Goal: Information Seeking & Learning: Learn about a topic

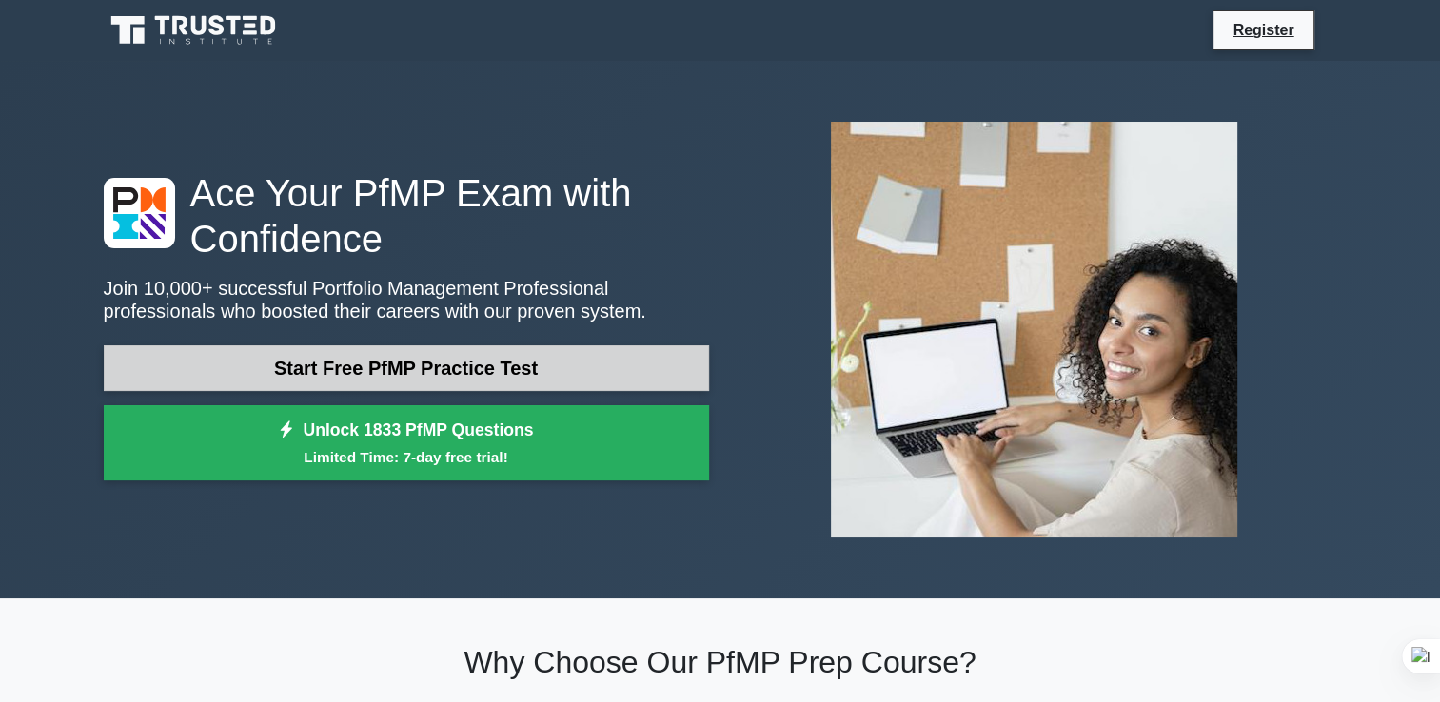
click at [535, 372] on link "Start Free PfMP Practice Test" at bounding box center [406, 368] width 605 height 46
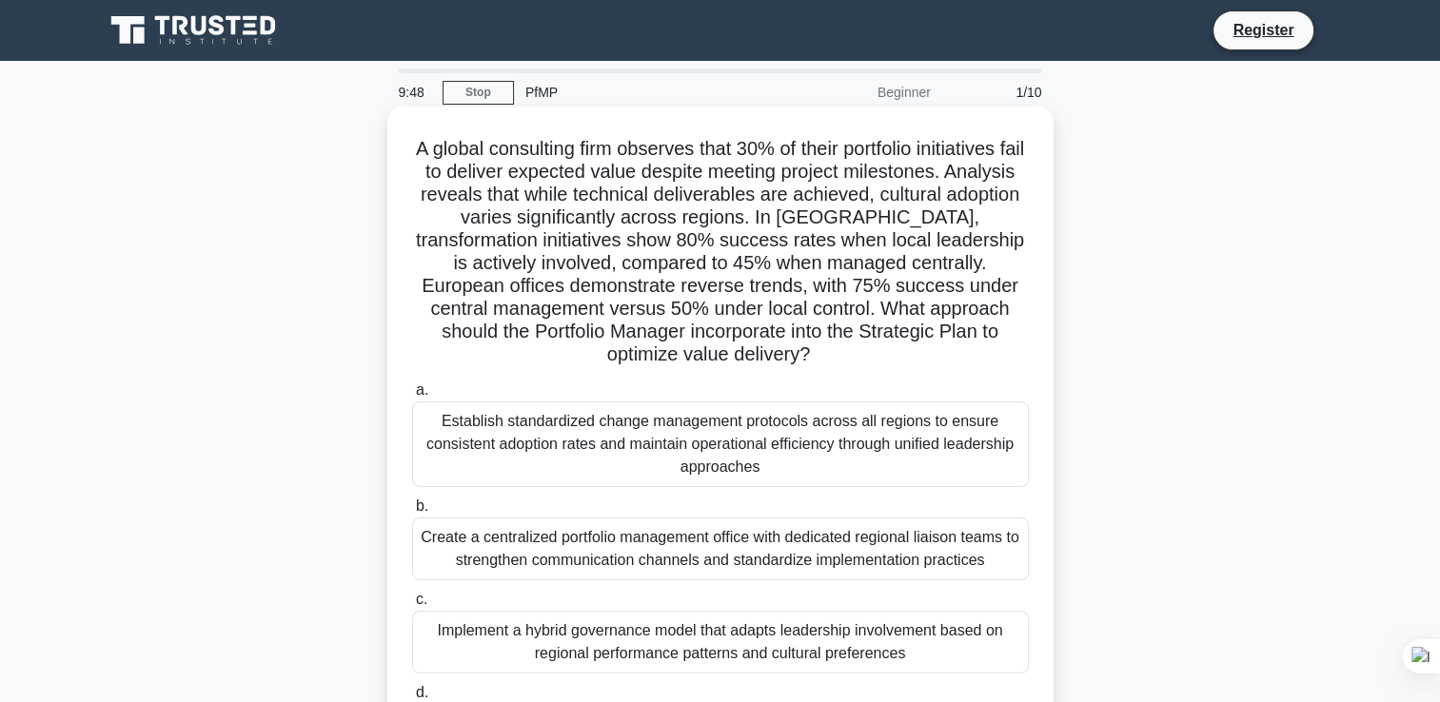
click at [525, 427] on div "Establish standardized change management protocols across all regions to ensure…" at bounding box center [720, 445] width 617 height 86
click at [412, 397] on input "a. Establish standardized change management protocols across all regions to ens…" at bounding box center [412, 390] width 0 height 12
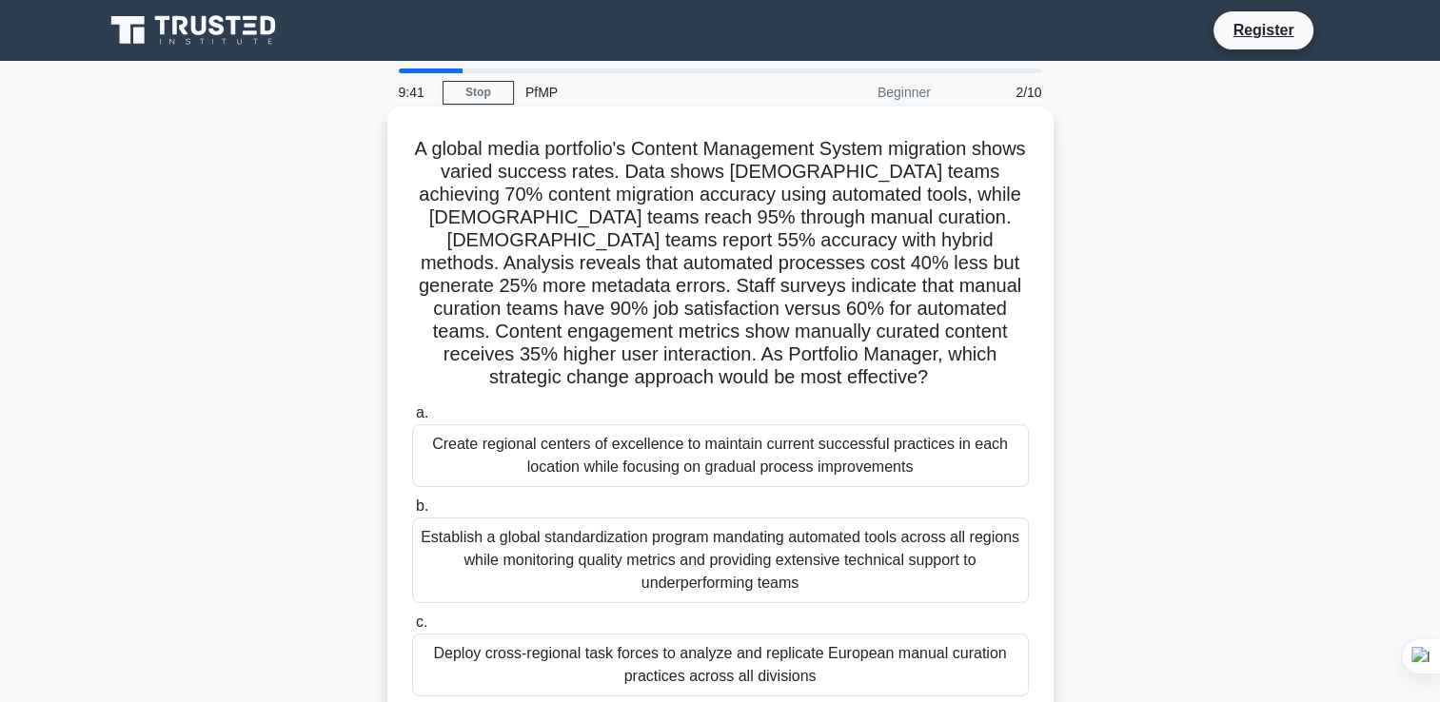
click at [564, 665] on div "Deploy cross-regional task forces to analyze and replicate European manual cura…" at bounding box center [720, 665] width 617 height 63
click at [412, 629] on input "c. Deploy cross-regional task forces to analyze and replicate European manual c…" at bounding box center [412, 623] width 0 height 12
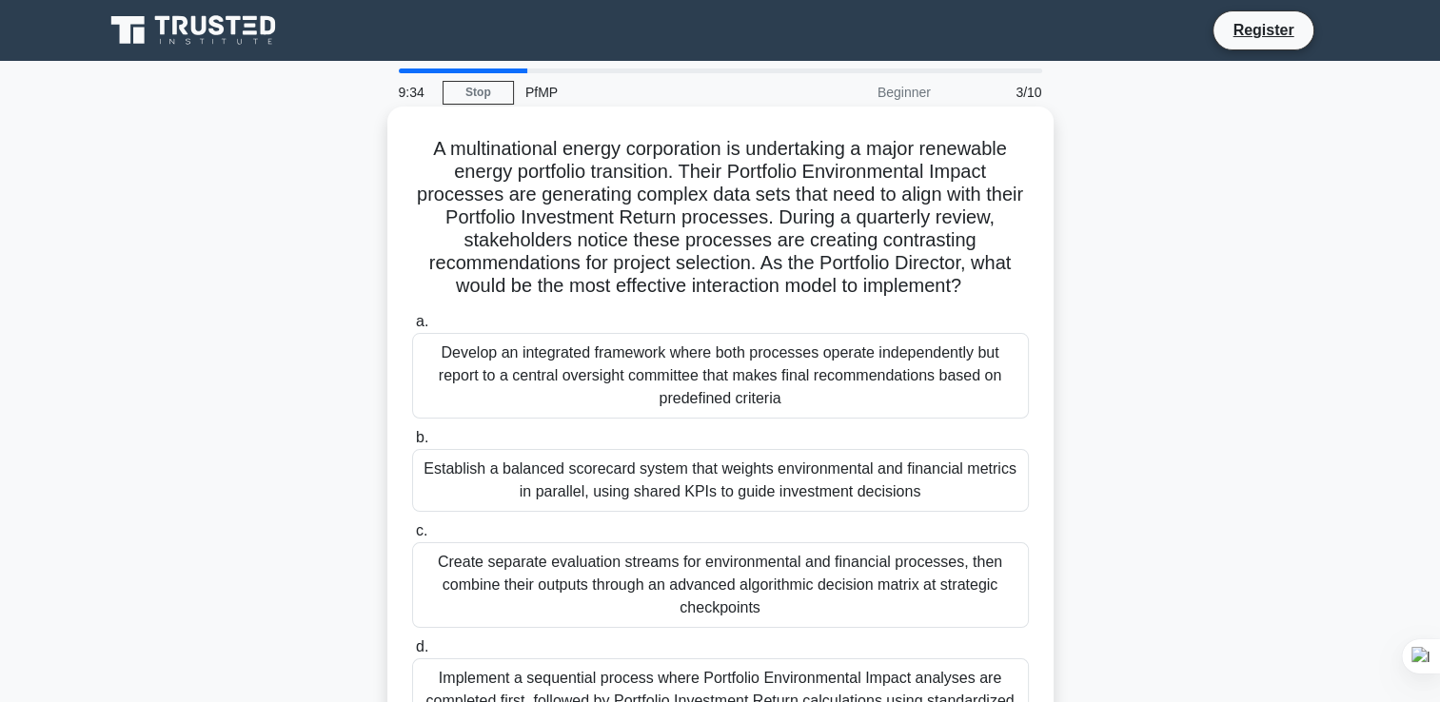
click at [590, 676] on div "Implement a sequential process where Portfolio Environmental Impact analyses ar…" at bounding box center [720, 701] width 617 height 86
click at [412, 654] on input "d. Implement a sequential process where Portfolio Environmental Impact analyses…" at bounding box center [412, 647] width 0 height 12
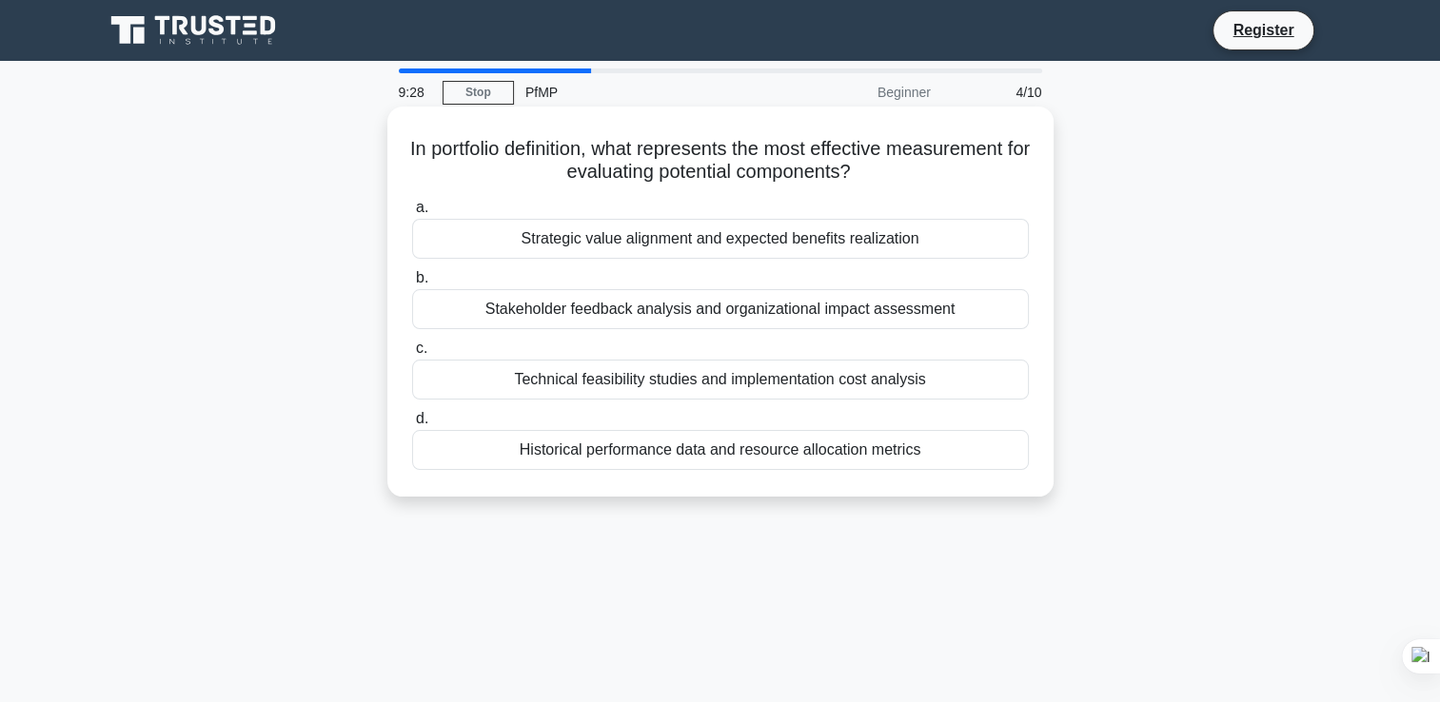
click at [658, 241] on div "Strategic value alignment and expected benefits realization" at bounding box center [720, 239] width 617 height 40
click at [412, 214] on input "a. Strategic value alignment and expected benefits realization" at bounding box center [412, 208] width 0 height 12
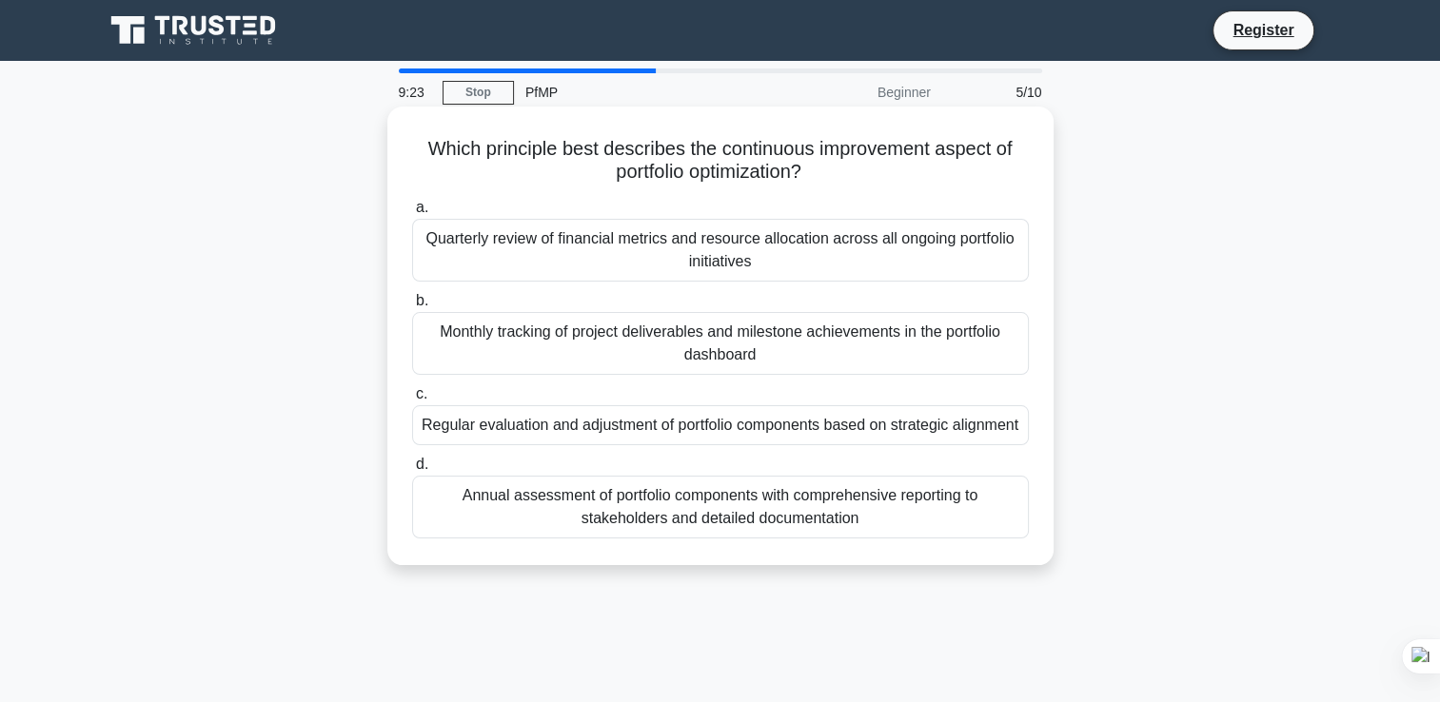
click at [636, 259] on div "Quarterly review of financial metrics and resource allocation across all ongoin…" at bounding box center [720, 250] width 617 height 63
click at [412, 214] on input "a. Quarterly review of financial metrics and resource allocation across all ong…" at bounding box center [412, 208] width 0 height 12
